Goal: Information Seeking & Learning: Learn about a topic

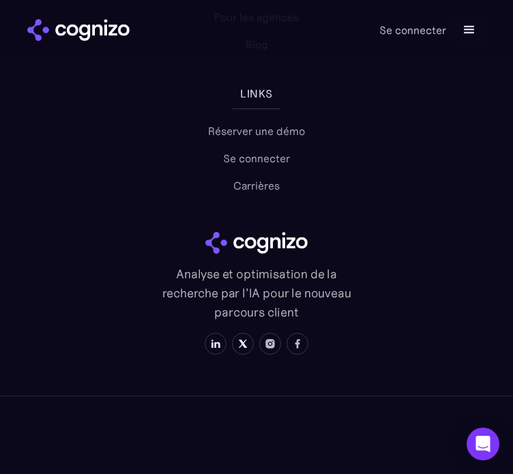
scroll to position [6730, 0]
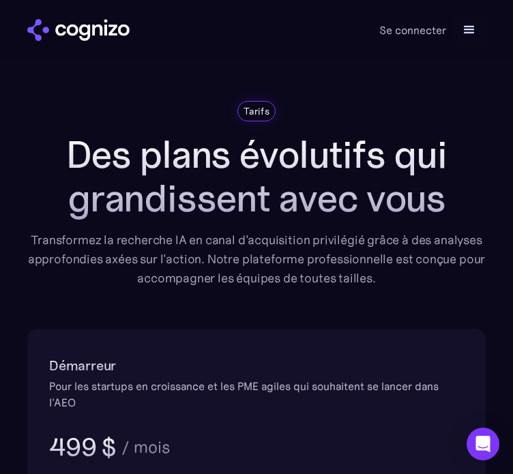
click at [62, 30] on img "maison" at bounding box center [78, 30] width 102 height 22
